Goal: Task Accomplishment & Management: Manage account settings

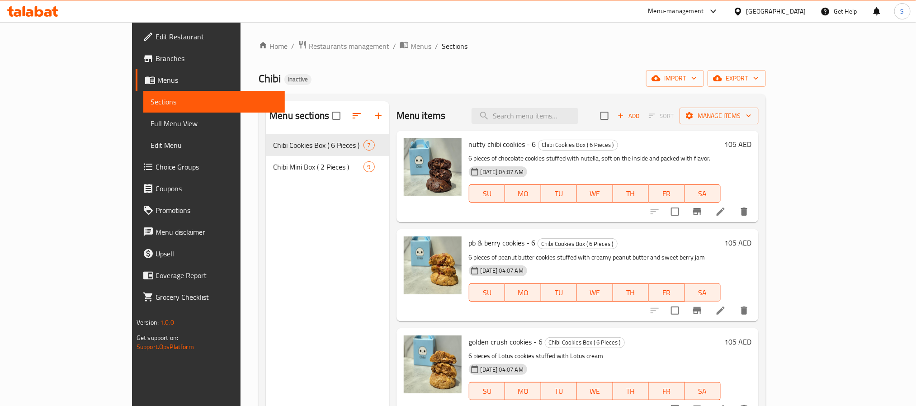
drag, startPoint x: 790, startPoint y: 12, endPoint x: 784, endPoint y: 20, distance: 9.8
click at [789, 12] on div "[GEOGRAPHIC_DATA]" at bounding box center [776, 11] width 60 height 10
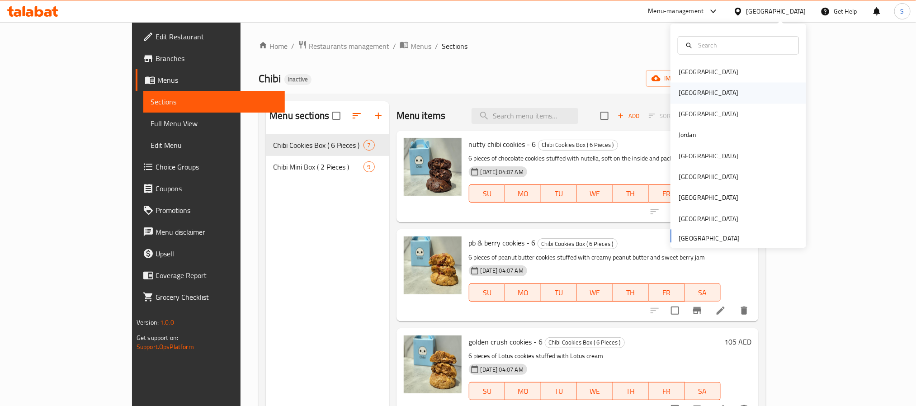
click at [707, 89] on div "[GEOGRAPHIC_DATA]" at bounding box center [738, 93] width 136 height 21
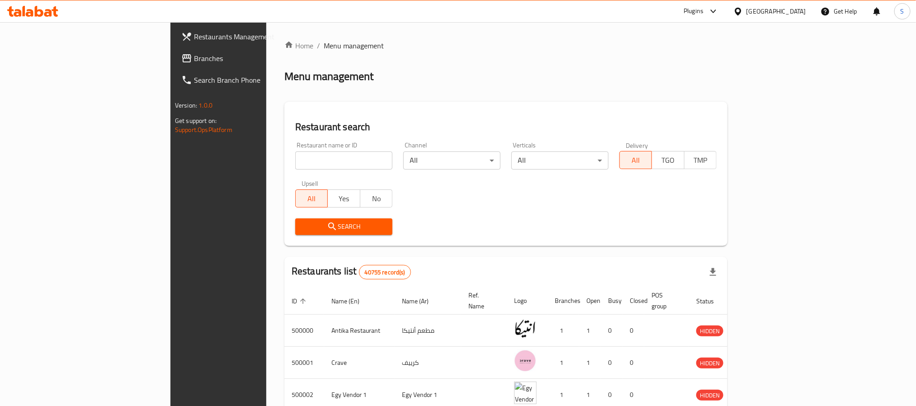
drag, startPoint x: 71, startPoint y: 65, endPoint x: 68, endPoint y: 61, distance: 5.2
click at [174, 64] on link "Branches" at bounding box center [248, 58] width 149 height 22
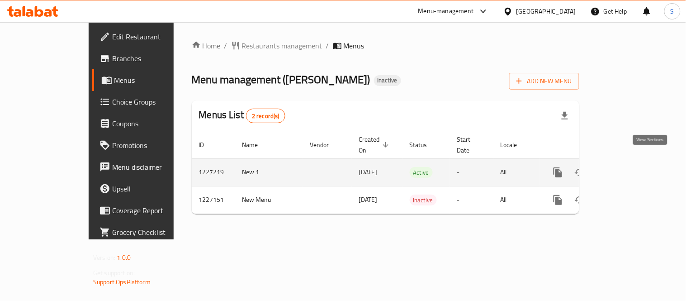
click at [628, 167] on icon "enhanced table" at bounding box center [622, 172] width 11 height 11
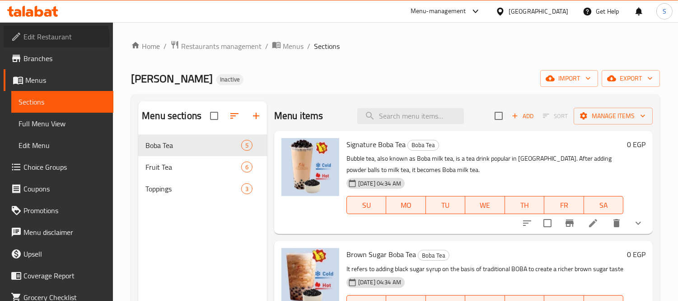
click at [56, 39] on span "Edit Restaurant" at bounding box center [65, 36] width 83 height 11
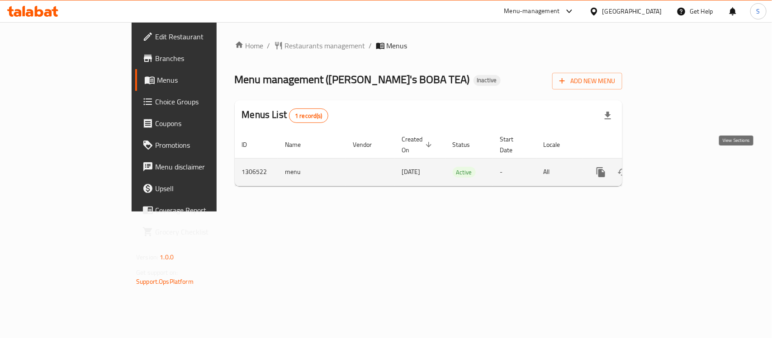
click at [671, 167] on icon "enhanced table" at bounding box center [665, 172] width 11 height 11
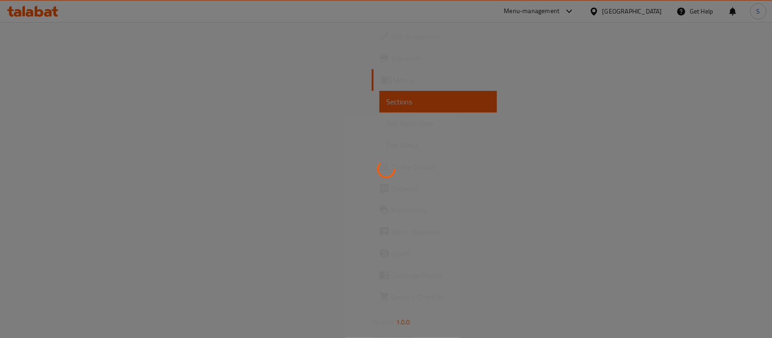
click at [357, 136] on div at bounding box center [386, 169] width 772 height 338
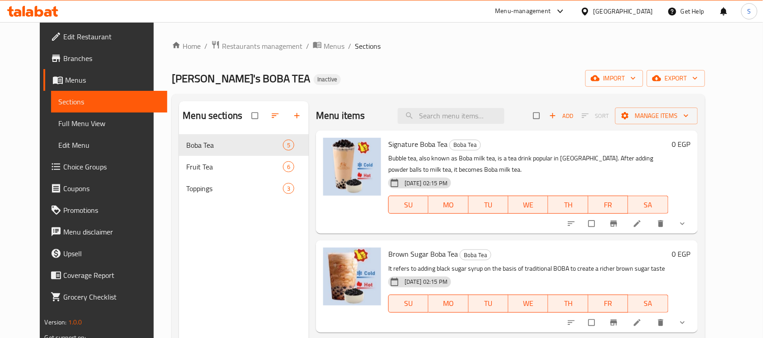
click at [172, 74] on span "YUN's BOBA TEA" at bounding box center [241, 78] width 138 height 20
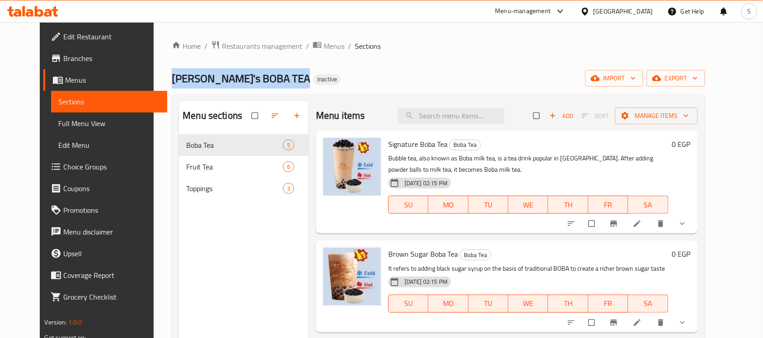
click at [172, 74] on span "YUN's BOBA TEA" at bounding box center [241, 78] width 138 height 20
copy span "YUN's BOBA TEA"
